Goal: Information Seeking & Learning: Learn about a topic

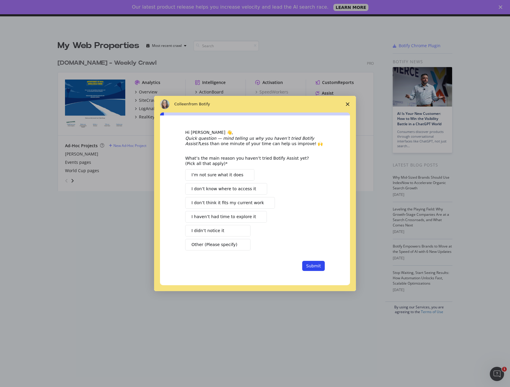
click at [348, 106] on icon "Close survey" at bounding box center [348, 104] width 4 height 4
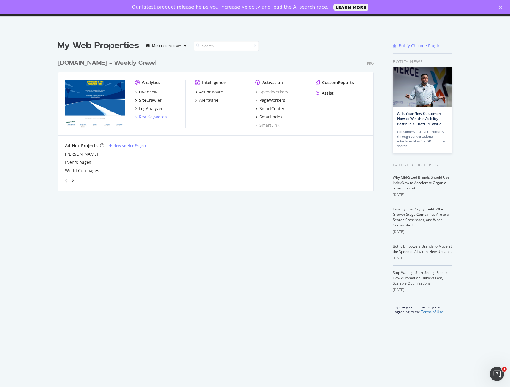
click at [142, 114] on div "RealKeywords" at bounding box center [153, 117] width 28 height 6
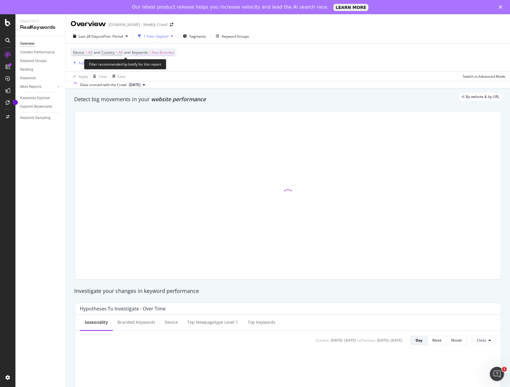
click at [161, 50] on span "Non-Branded" at bounding box center [163, 52] width 22 height 8
click at [167, 64] on div "Non-Branded" at bounding box center [156, 66] width 32 height 9
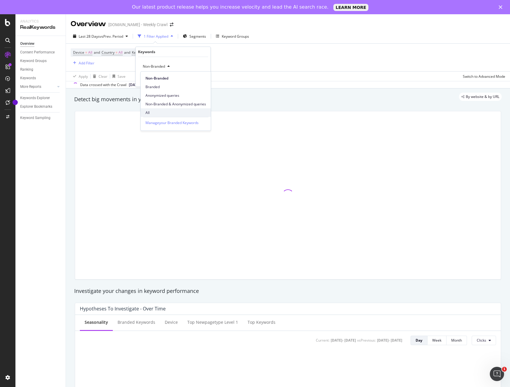
click at [146, 110] on div "All" at bounding box center [176, 112] width 70 height 9
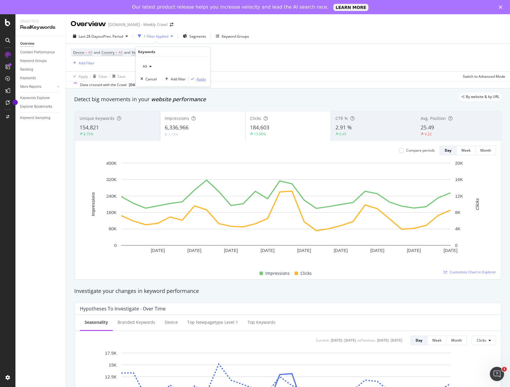
click at [194, 79] on icon "button" at bounding box center [192, 79] width 3 height 4
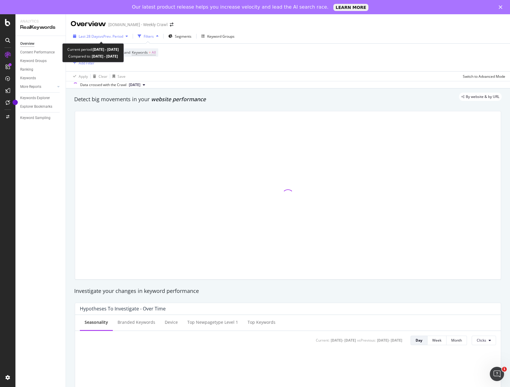
click at [106, 34] on span "vs Prev. Period" at bounding box center [111, 36] width 23 height 5
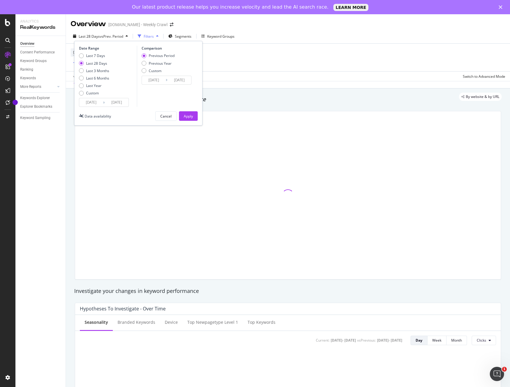
click at [93, 104] on input "[DATE]" at bounding box center [91, 102] width 24 height 8
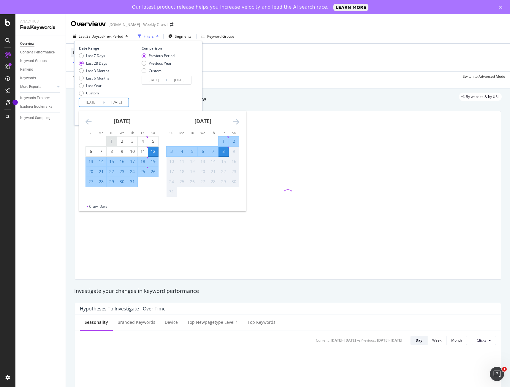
click at [107, 139] on div "1" at bounding box center [112, 141] width 10 height 6
type input "[DATE]"
click at [133, 182] on div "31" at bounding box center [132, 182] width 10 height 6
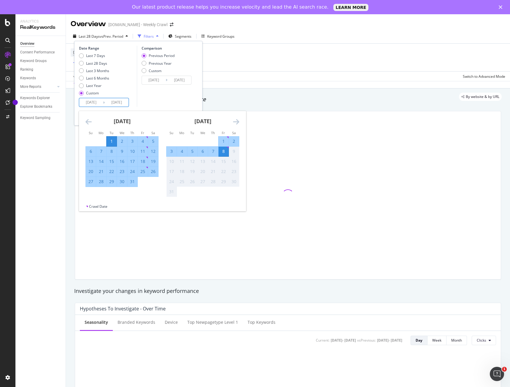
type input "[DATE]"
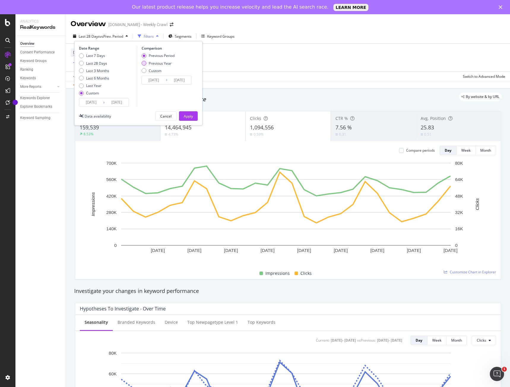
click at [149, 64] on div "Previous Year" at bounding box center [160, 63] width 23 height 5
type input "[DATE]"
click at [188, 118] on div "Apply" at bounding box center [188, 116] width 9 height 5
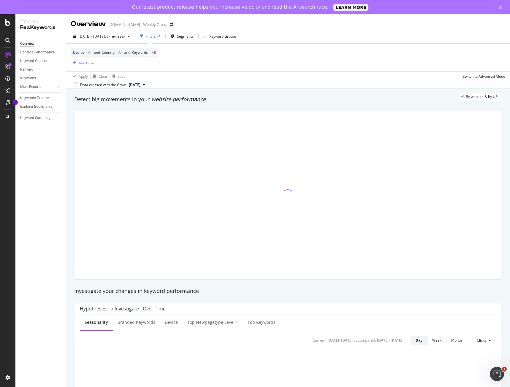
click at [80, 66] on div "Add Filter" at bounding box center [83, 63] width 24 height 7
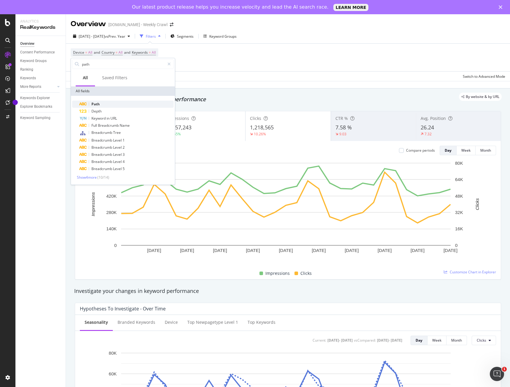
type input "path"
click at [116, 102] on div "Path" at bounding box center [126, 104] width 94 height 7
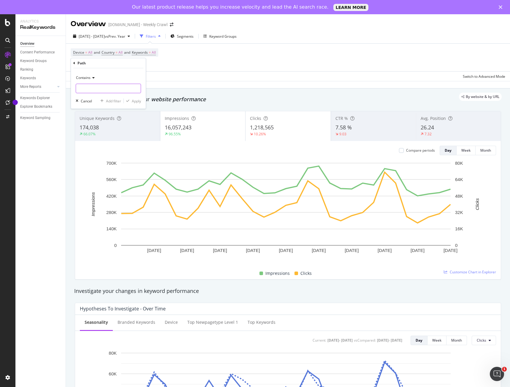
click at [83, 87] on input "text" at bounding box center [108, 88] width 65 height 9
click at [91, 93] on input "text" at bounding box center [108, 88] width 65 height 9
type input "huddle"
click at [133, 101] on div "Apply" at bounding box center [136, 101] width 9 height 5
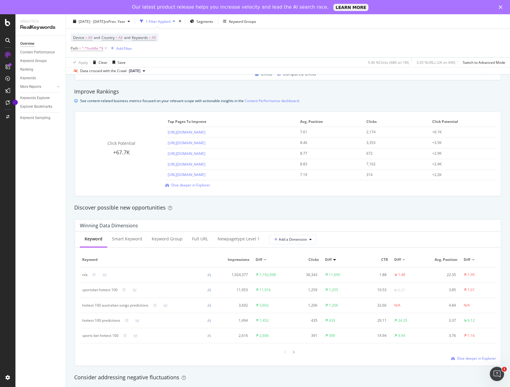
scroll to position [445, 0]
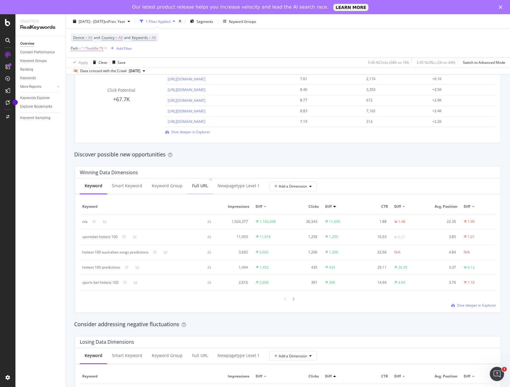
click at [194, 185] on div "Full URL" at bounding box center [200, 186] width 16 height 6
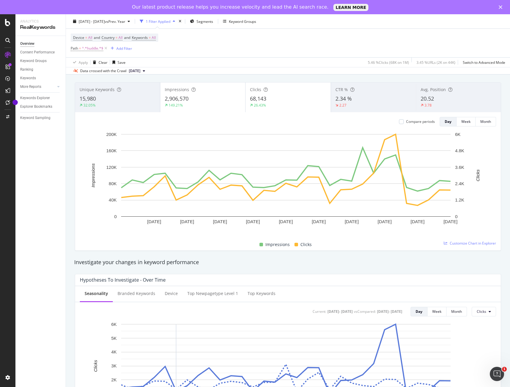
scroll to position [0, 0]
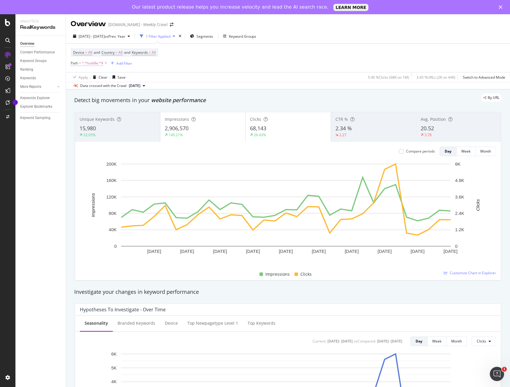
click at [101, 61] on span "^.*huddle.*$" at bounding box center [92, 63] width 21 height 8
click at [104, 88] on input "huddle" at bounding box center [104, 87] width 56 height 9
click at [99, 86] on input "huddle" at bounding box center [104, 87] width 56 height 9
type input "huddle/novelties"
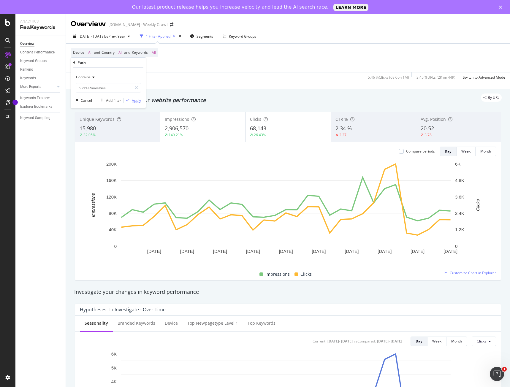
click at [131, 99] on div "button" at bounding box center [128, 101] width 8 height 4
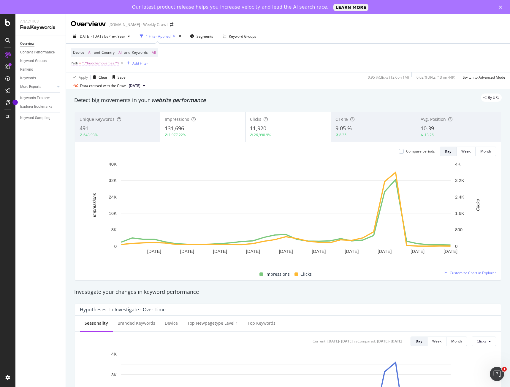
click at [112, 65] on span "^.*huddle/novelties.*$" at bounding box center [100, 63] width 37 height 8
click at [110, 90] on input "huddle/novelties" at bounding box center [104, 87] width 56 height 9
drag, startPoint x: 113, startPoint y: 88, endPoint x: 90, endPoint y: 89, distance: 23.2
click at [90, 89] on input "huddle/novelties" at bounding box center [104, 87] width 56 height 9
type input "huddle"
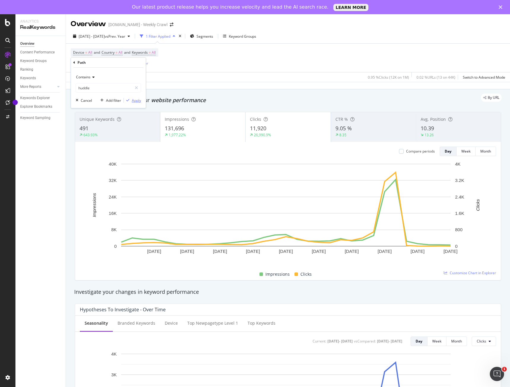
click at [135, 101] on div "Apply" at bounding box center [136, 100] width 9 height 5
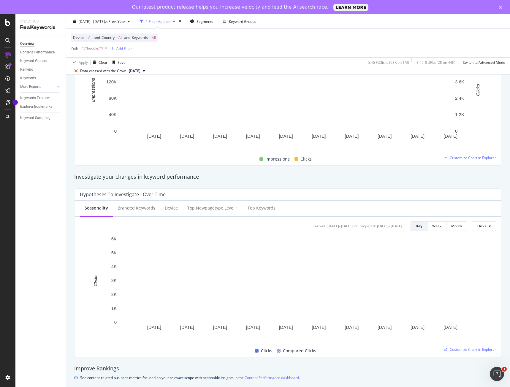
scroll to position [148, 0]
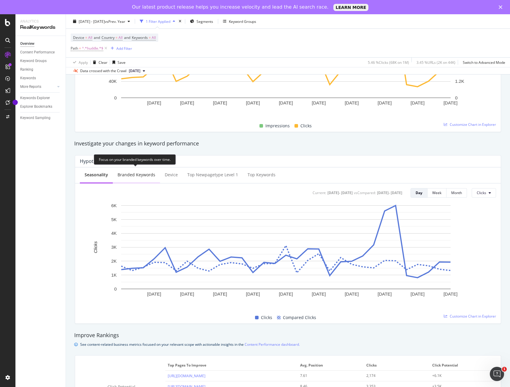
click at [121, 180] on div "Branded Keywords" at bounding box center [136, 175] width 47 height 16
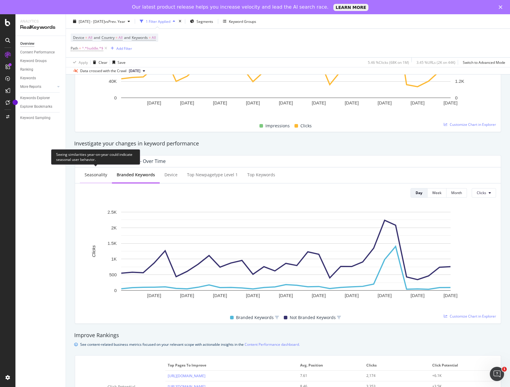
click at [91, 179] on div "Seasonality" at bounding box center [96, 175] width 32 height 16
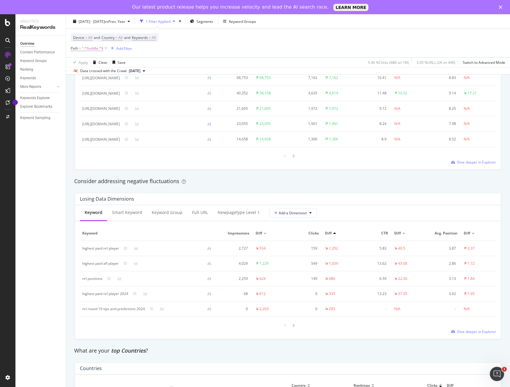
scroll to position [594, 0]
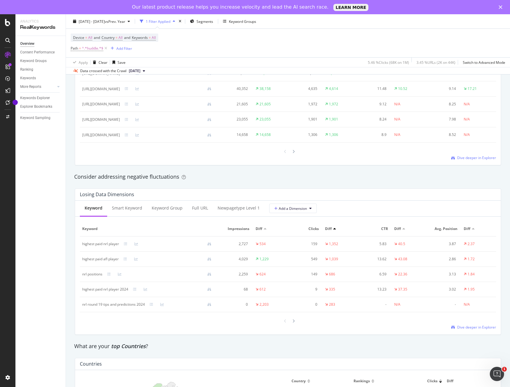
click at [333, 228] on div at bounding box center [334, 228] width 3 height 1
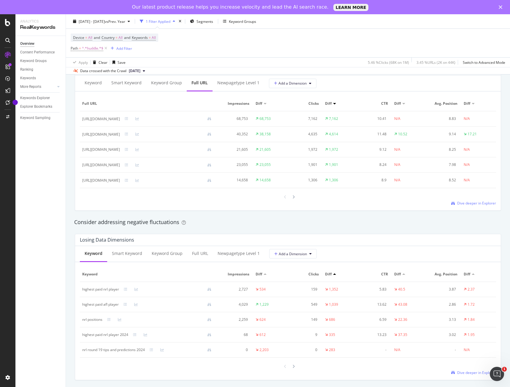
scroll to position [475, 0]
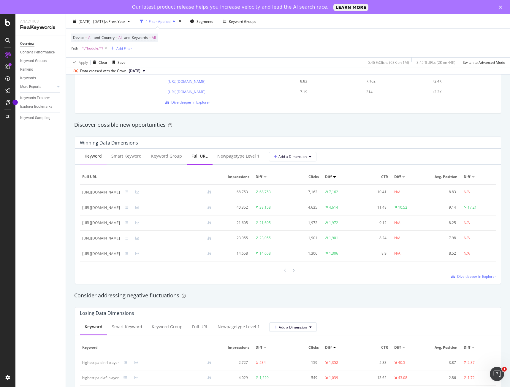
click at [96, 161] on div "Keyword" at bounding box center [93, 156] width 27 height 16
click at [481, 275] on span "Dive deeper in Explorer" at bounding box center [476, 275] width 39 height 5
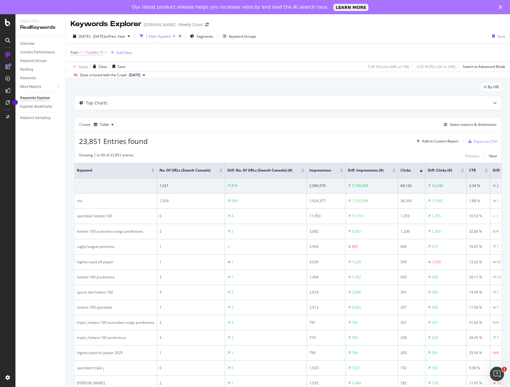
click at [91, 54] on span "^.*huddle.*$" at bounding box center [92, 52] width 21 height 8
click at [96, 74] on input "huddle" at bounding box center [104, 76] width 56 height 9
click at [98, 77] on input "huddle" at bounding box center [104, 76] width 56 height 9
click at [181, 110] on div "Top Charts" at bounding box center [287, 103] width 427 height 14
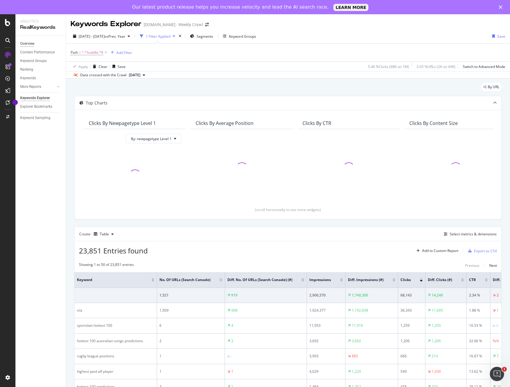
click at [31, 43] on div "Overview" at bounding box center [27, 44] width 14 height 6
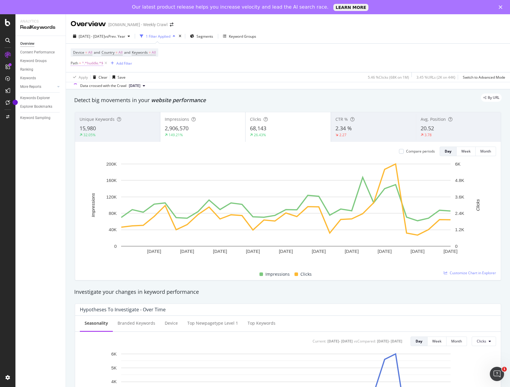
click at [92, 63] on span "^.*huddle.*$" at bounding box center [92, 63] width 21 height 8
click at [113, 87] on input "huddle" at bounding box center [104, 87] width 56 height 9
click at [93, 88] on input "huddle" at bounding box center [104, 87] width 56 height 9
type input "huddle/afl"
click at [137, 99] on div "Apply" at bounding box center [136, 100] width 9 height 5
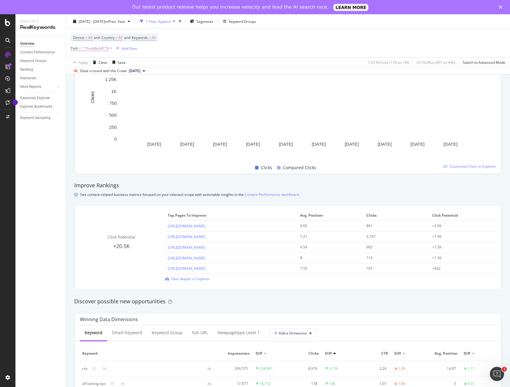
scroll to position [415, 0]
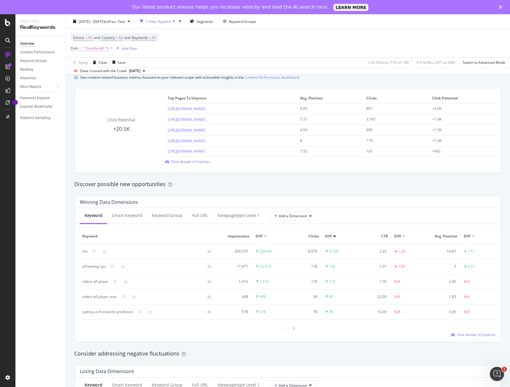
click at [98, 50] on span "^.*huddle/afl.*$" at bounding box center [95, 48] width 27 height 8
click at [109, 74] on input "huddle/afl" at bounding box center [104, 72] width 56 height 9
click at [109, 73] on input "huddle/afl" at bounding box center [104, 72] width 56 height 9
drag, startPoint x: 107, startPoint y: 71, endPoint x: 91, endPoint y: 75, distance: 16.3
click at [91, 75] on input "huddle/afl" at bounding box center [104, 72] width 56 height 9
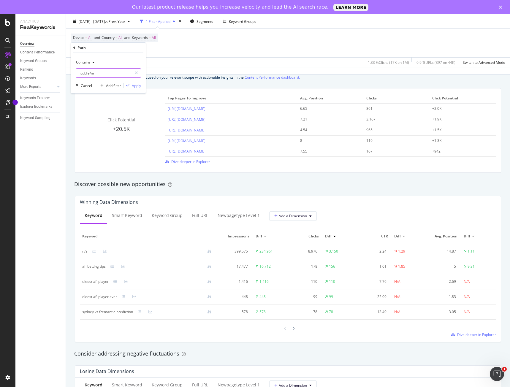
type input "huddle/nrl"
click at [136, 86] on div "Apply" at bounding box center [136, 85] width 9 height 5
